Goal: Complete application form: Complete application form

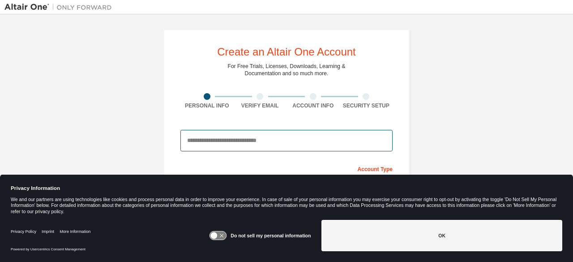
click at [321, 137] on input "email" at bounding box center [286, 140] width 212 height 21
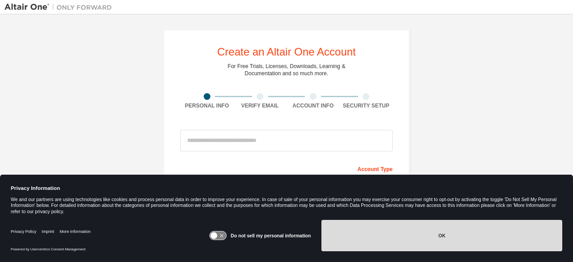
click at [404, 238] on button "OK" at bounding box center [441, 235] width 241 height 31
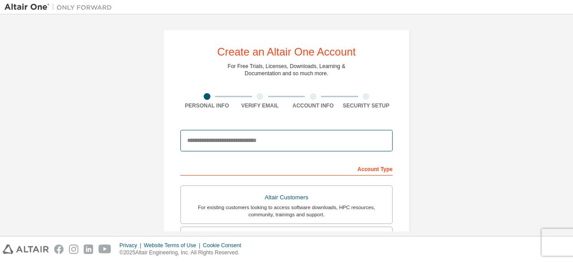
click at [324, 146] on input "email" at bounding box center [286, 140] width 212 height 21
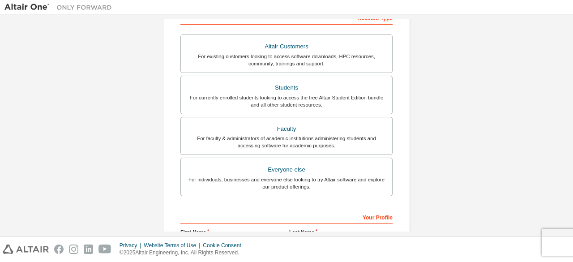
scroll to position [150, 0]
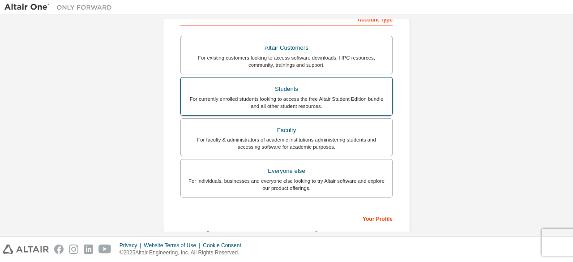
type input "**********"
click at [317, 111] on label "Students For currently enrolled students looking to access the free Altair Stud…" at bounding box center [286, 96] width 212 height 39
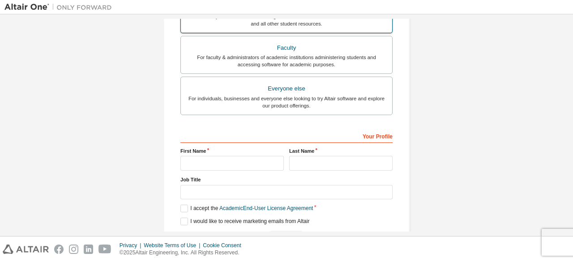
scroll to position [259, 0]
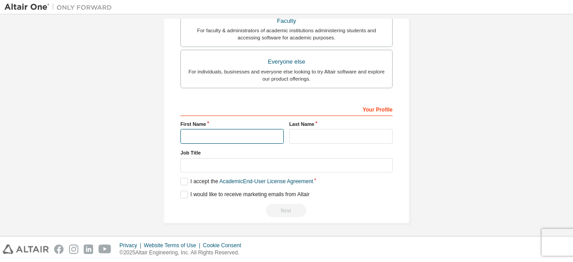
click at [251, 129] on input "text" at bounding box center [231, 136] width 103 height 15
type input "********"
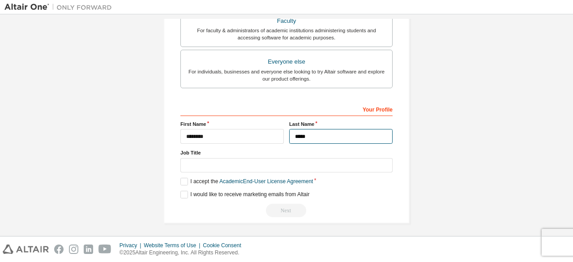
type input "*****"
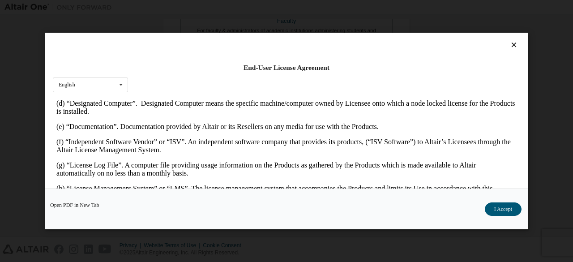
scroll to position [279, 0]
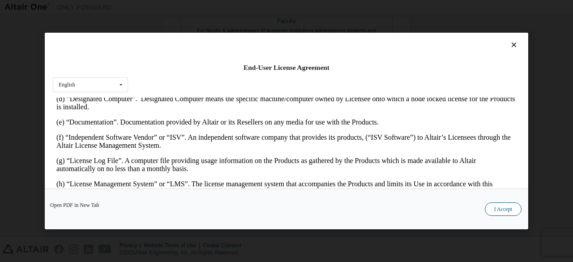
click at [492, 211] on button "I Accept" at bounding box center [503, 208] width 37 height 13
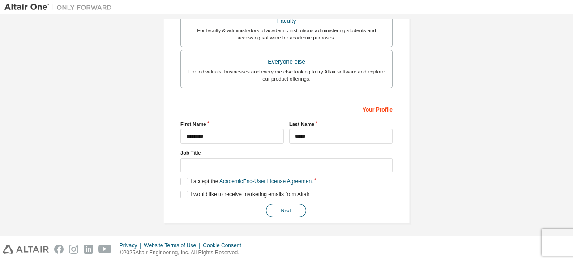
click at [288, 206] on button "Next" at bounding box center [286, 210] width 40 height 13
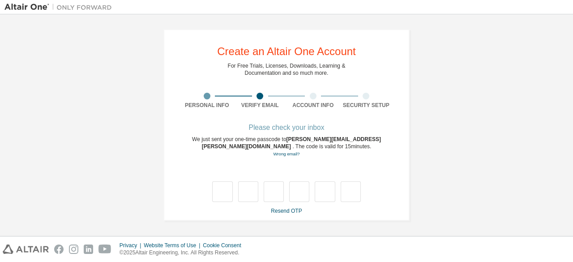
scroll to position [0, 0]
type input "*"
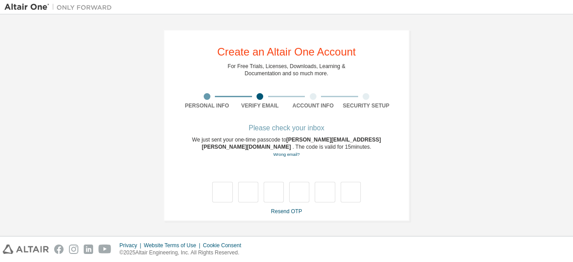
type input "*"
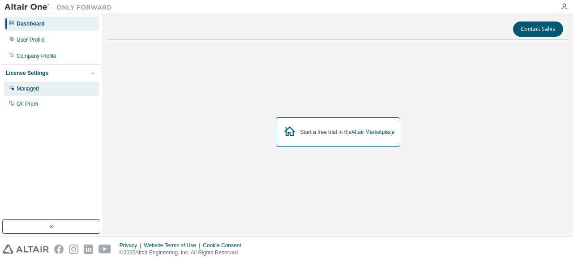
click at [29, 87] on div "Managed" at bounding box center [28, 88] width 22 height 7
